Goal: Transaction & Acquisition: Book appointment/travel/reservation

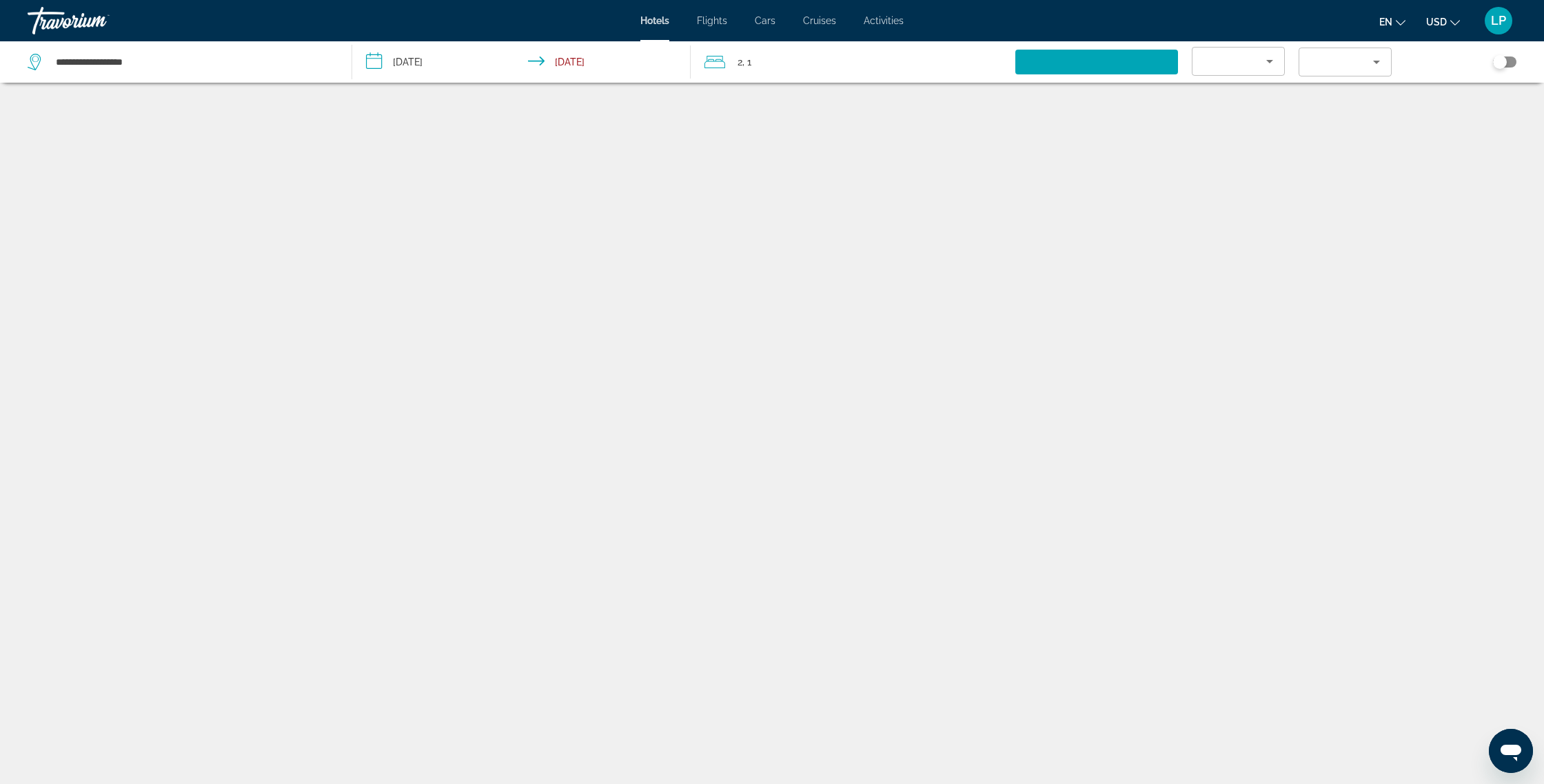
click at [54, 21] on div "Travorium" at bounding box center [96, 20] width 138 height 36
